Goal: Task Accomplishment & Management: Manage account settings

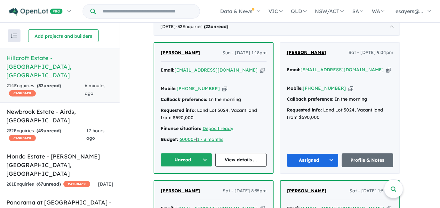
scroll to position [296, 0]
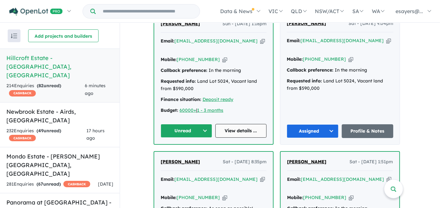
click at [254, 125] on link "View details ..." at bounding box center [240, 131] width 51 height 14
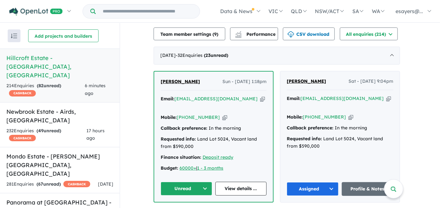
scroll to position [238, 0]
click at [260, 96] on icon "button" at bounding box center [262, 99] width 5 height 7
click at [177, 182] on button "Unread" at bounding box center [186, 189] width 51 height 14
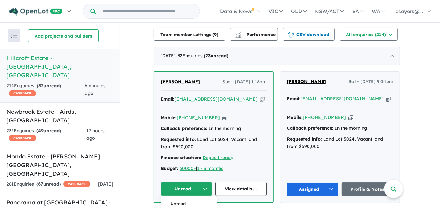
scroll to position [296, 0]
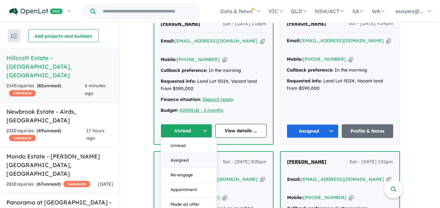
click at [175, 153] on button "Assigned" at bounding box center [189, 160] width 56 height 15
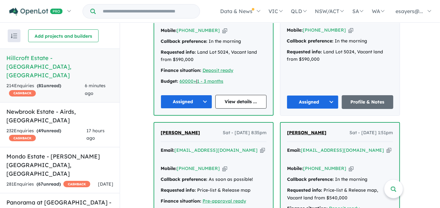
scroll to position [412, 0]
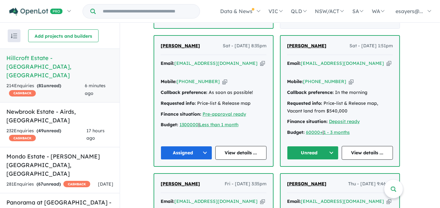
click at [311, 146] on button "Unread" at bounding box center [312, 153] width 51 height 14
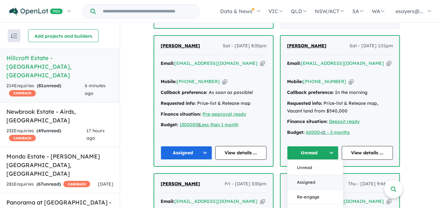
click at [310, 175] on button "Assigned" at bounding box center [315, 182] width 56 height 15
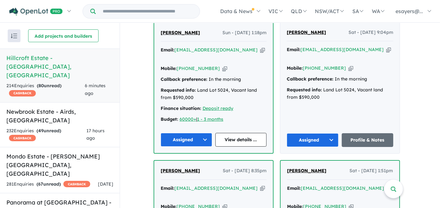
scroll to position [296, 0]
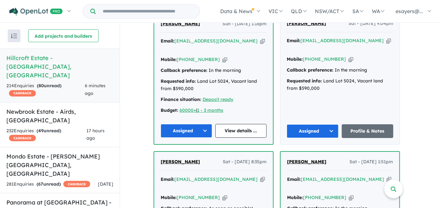
click at [192, 124] on button "Assigned" at bounding box center [186, 131] width 51 height 14
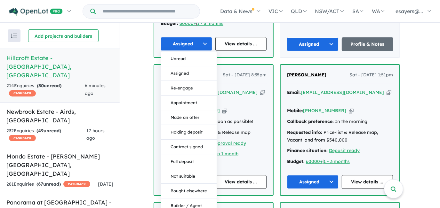
scroll to position [441, 0]
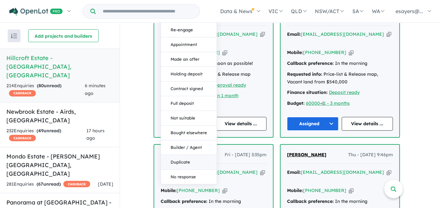
click at [186, 155] on button "Duplicate" at bounding box center [189, 162] width 56 height 15
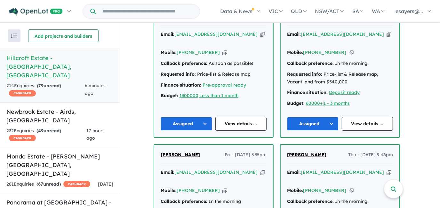
click at [318, 117] on button "Assigned" at bounding box center [312, 124] width 51 height 14
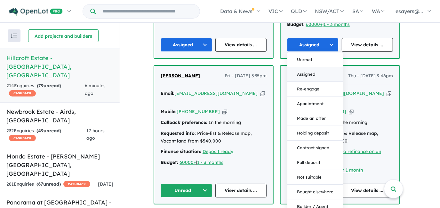
scroll to position [528, 0]
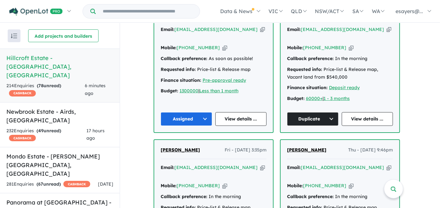
scroll to position [441, 0]
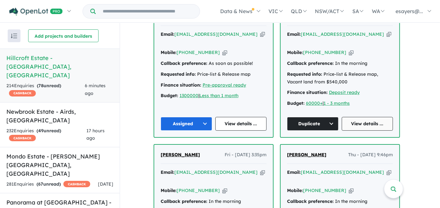
click at [354, 117] on link "View details ..." at bounding box center [367, 124] width 51 height 14
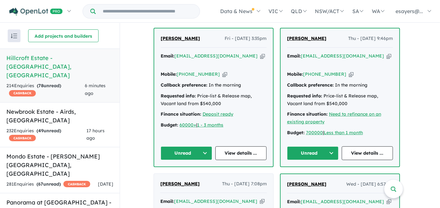
scroll to position [587, 0]
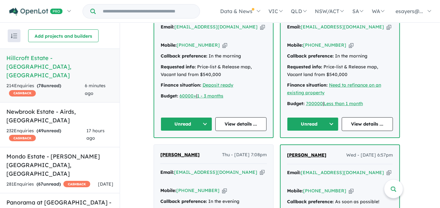
click at [195, 117] on button "Unread" at bounding box center [186, 124] width 51 height 14
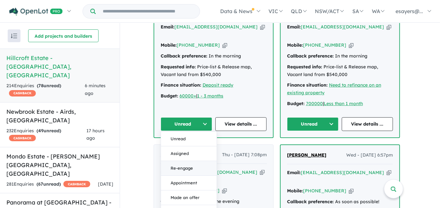
scroll to position [645, 0]
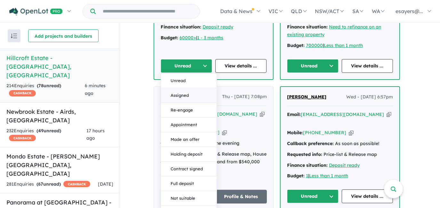
click at [188, 88] on button "Assigned" at bounding box center [189, 95] width 56 height 15
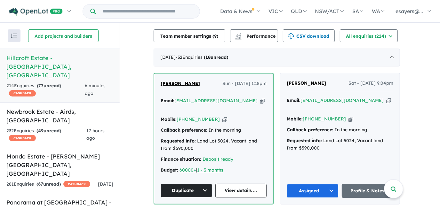
scroll to position [267, 0]
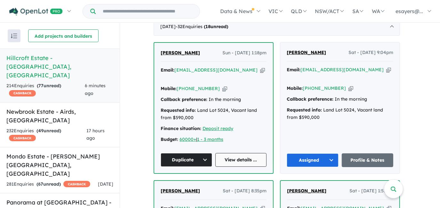
click at [240, 153] on link "View details ..." at bounding box center [240, 160] width 51 height 14
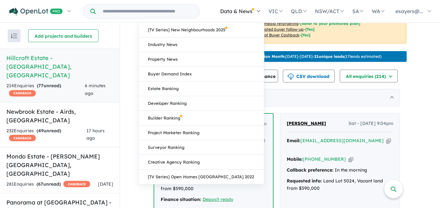
scroll to position [179, 0]
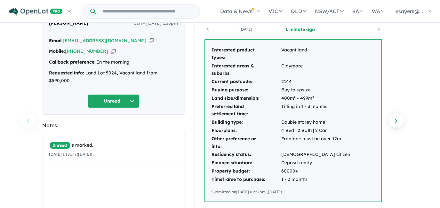
scroll to position [29, 0]
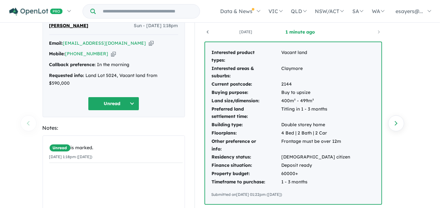
click at [149, 43] on icon "button" at bounding box center [151, 43] width 5 height 7
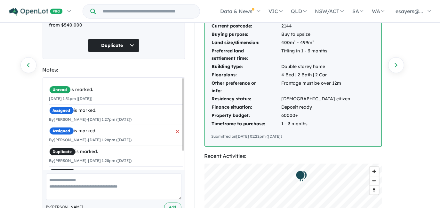
click at [176, 131] on span "×" at bounding box center [178, 131] width 4 height 12
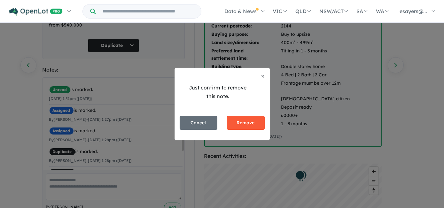
click at [239, 122] on button "Remove" at bounding box center [246, 123] width 38 height 14
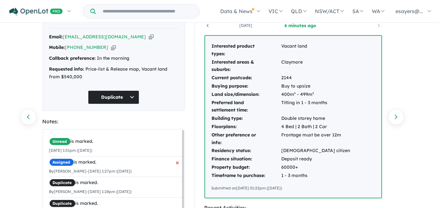
scroll to position [87, 0]
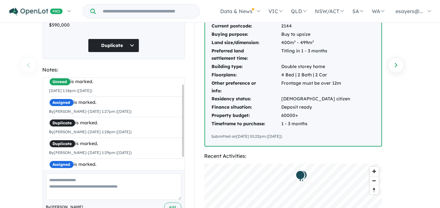
scroll to position [11, 0]
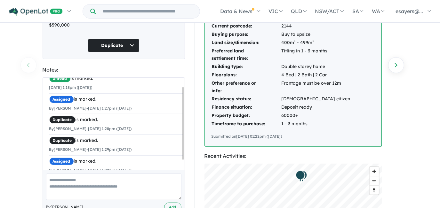
drag, startPoint x: 183, startPoint y: 91, endPoint x: 182, endPoint y: 100, distance: 9.0
click at [182, 100] on div at bounding box center [183, 123] width 2 height 73
click at [176, 94] on span "×" at bounding box center [178, 100] width 4 height 12
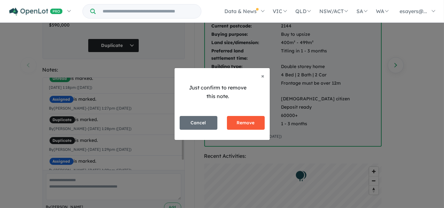
click at [242, 124] on button "Remove" at bounding box center [246, 123] width 38 height 14
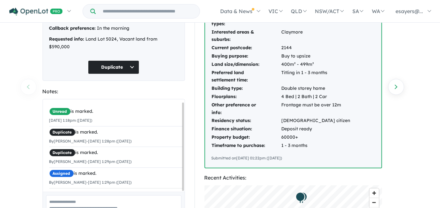
scroll to position [0, 0]
